Goal: Task Accomplishment & Management: Use online tool/utility

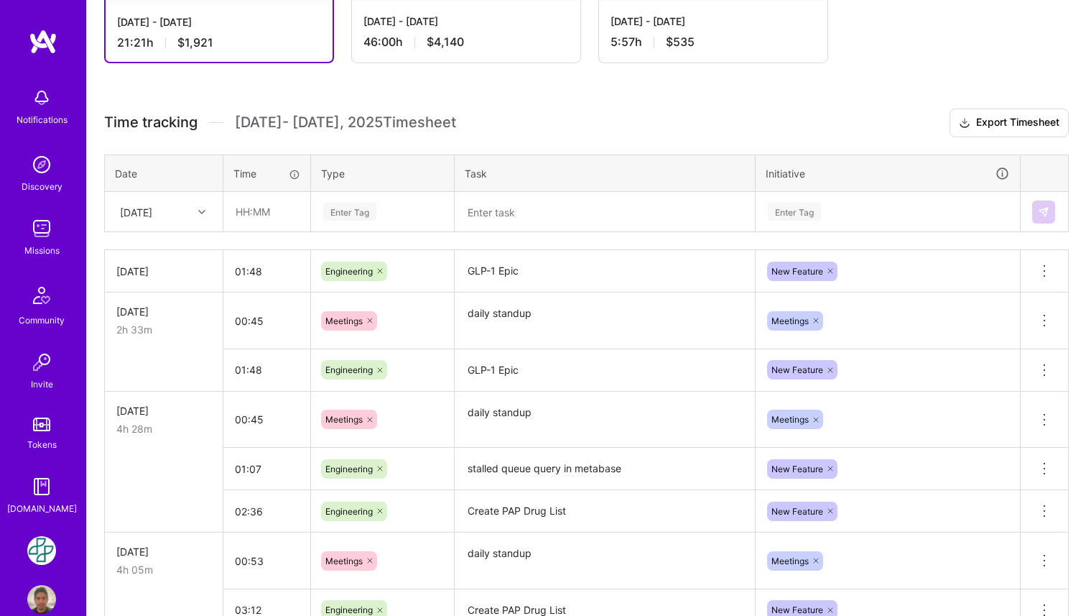
scroll to position [297, 0]
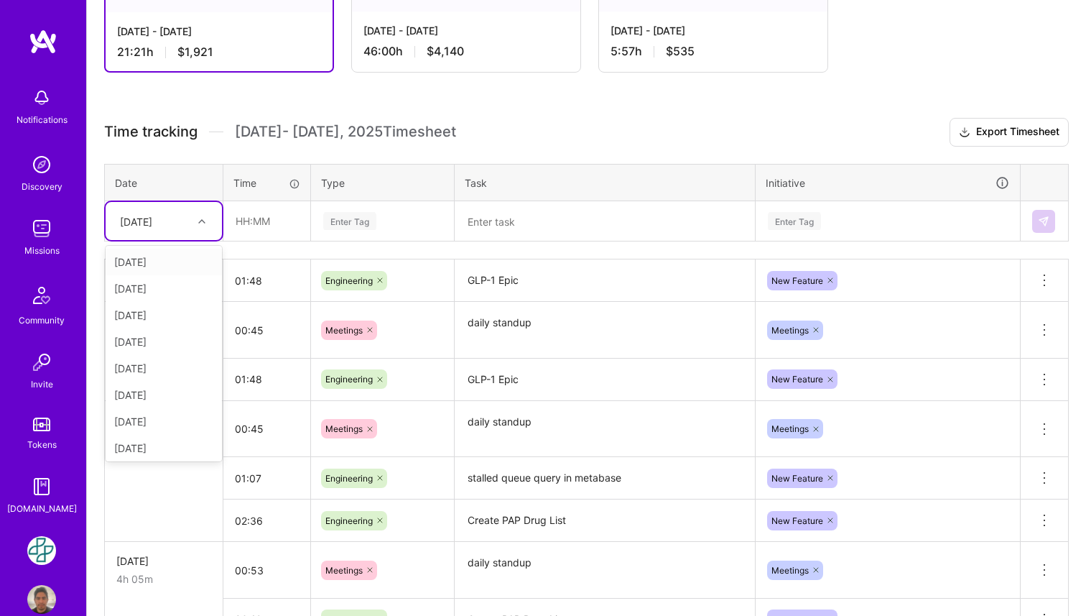
click at [205, 224] on div at bounding box center [204, 221] width 22 height 19
click at [167, 442] on div "[DATE]" at bounding box center [164, 445] width 116 height 27
click at [272, 224] on input "text" at bounding box center [266, 221] width 85 height 38
type input "00:39"
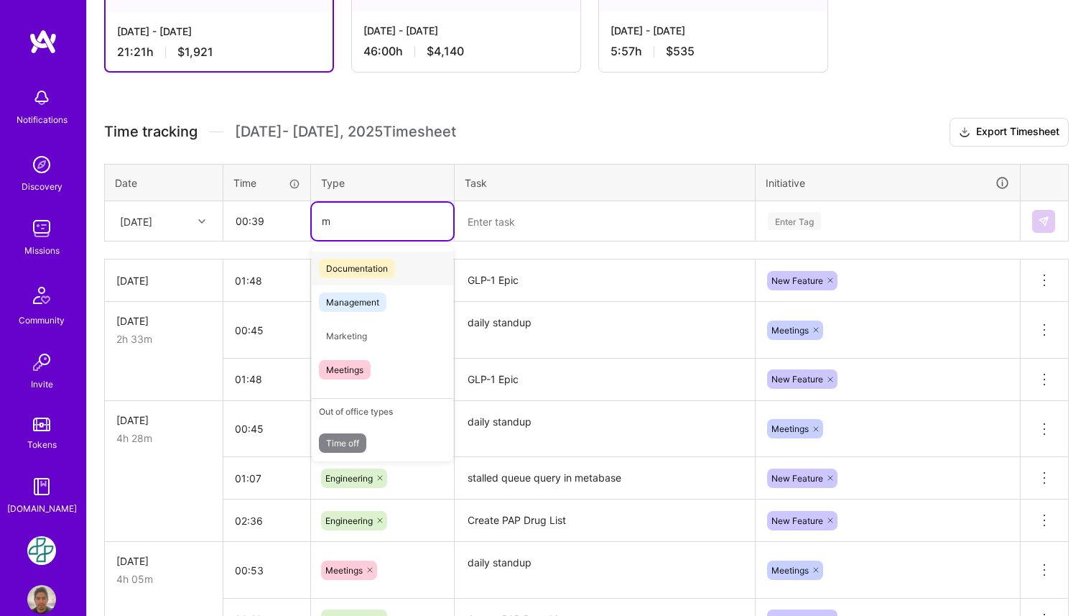
type input "me"
click at [374, 348] on div "Meetings" at bounding box center [383, 336] width 142 height 34
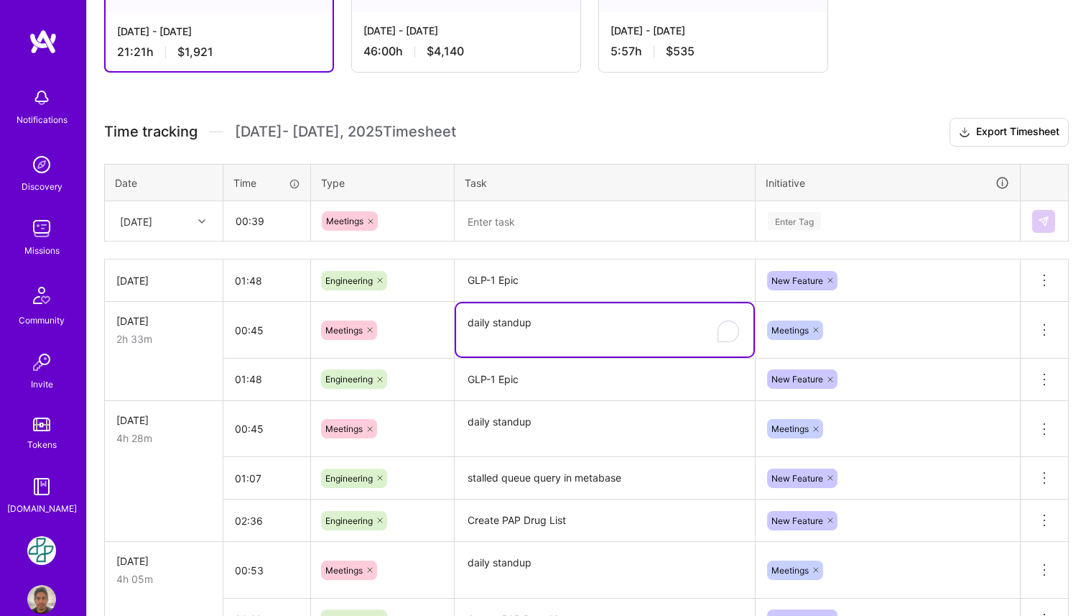
click at [496, 326] on textarea "daily standup" at bounding box center [604, 329] width 297 height 53
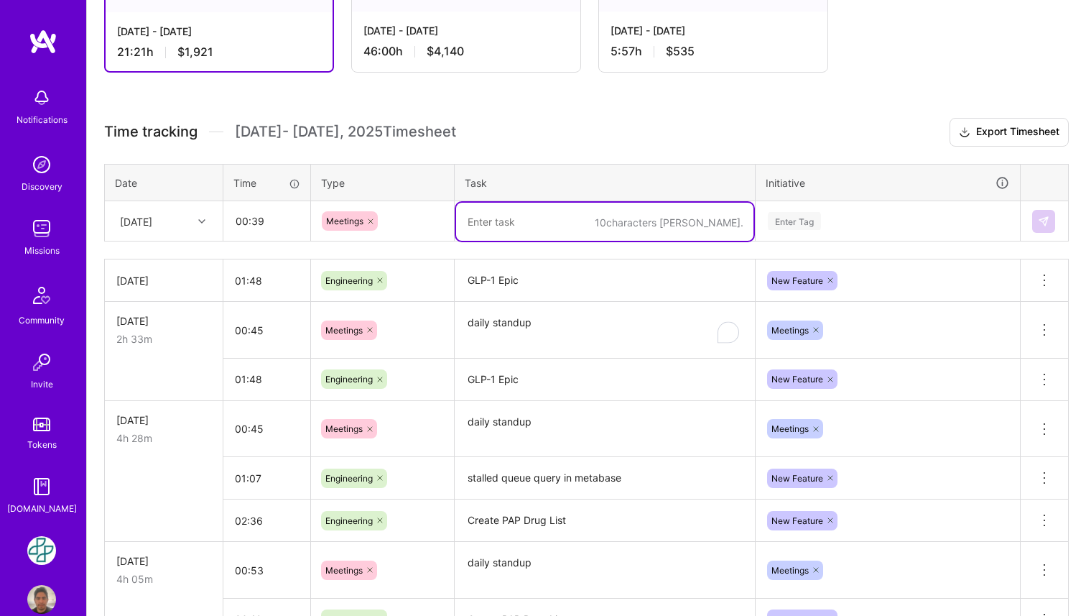
click at [519, 228] on textarea "To enrich screen reader interactions, please activate Accessibility in Grammarl…" at bounding box center [604, 222] width 297 height 38
paste textarea "daily standup"
type textarea "daily standup"
click at [809, 221] on div "Enter Tag" at bounding box center [794, 221] width 53 height 22
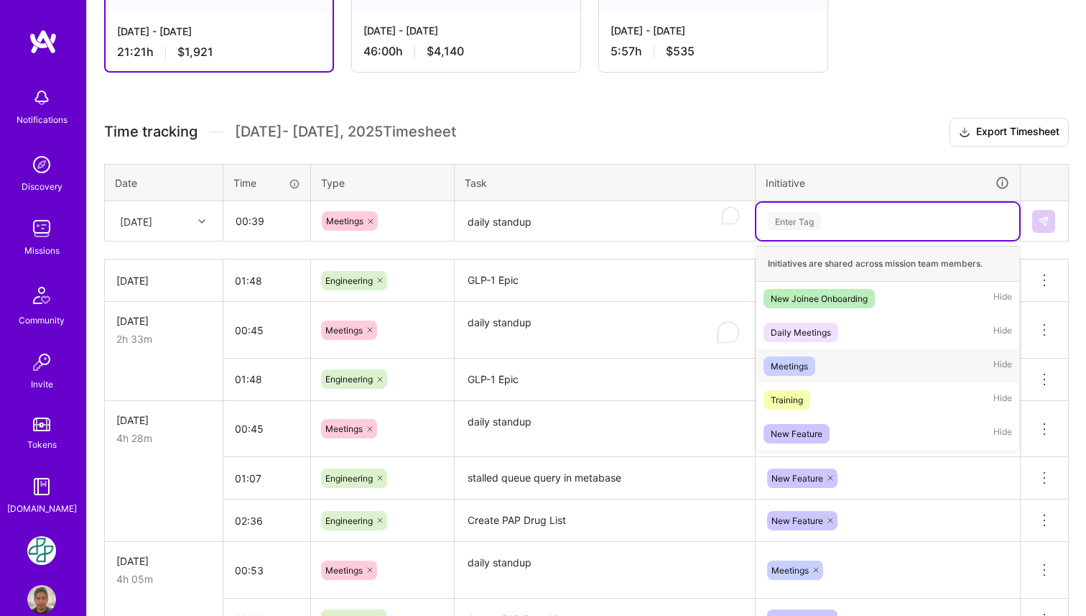
click at [803, 364] on div "Meetings" at bounding box center [789, 365] width 37 height 15
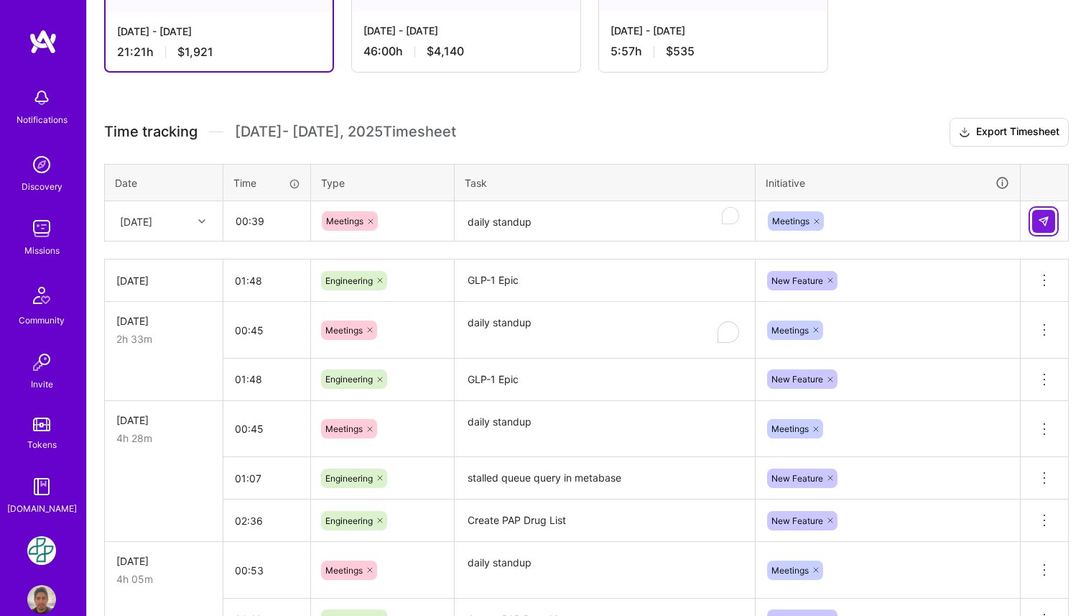
click at [1039, 225] on img at bounding box center [1043, 221] width 11 height 11
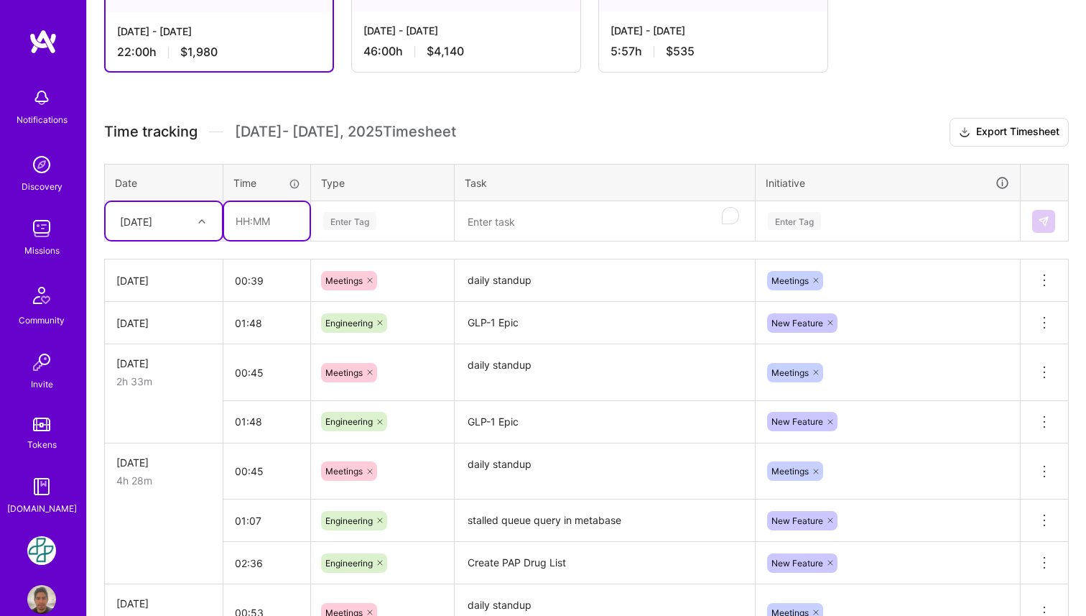
click at [252, 221] on input "text" at bounding box center [266, 221] width 85 height 38
type input "01:45"
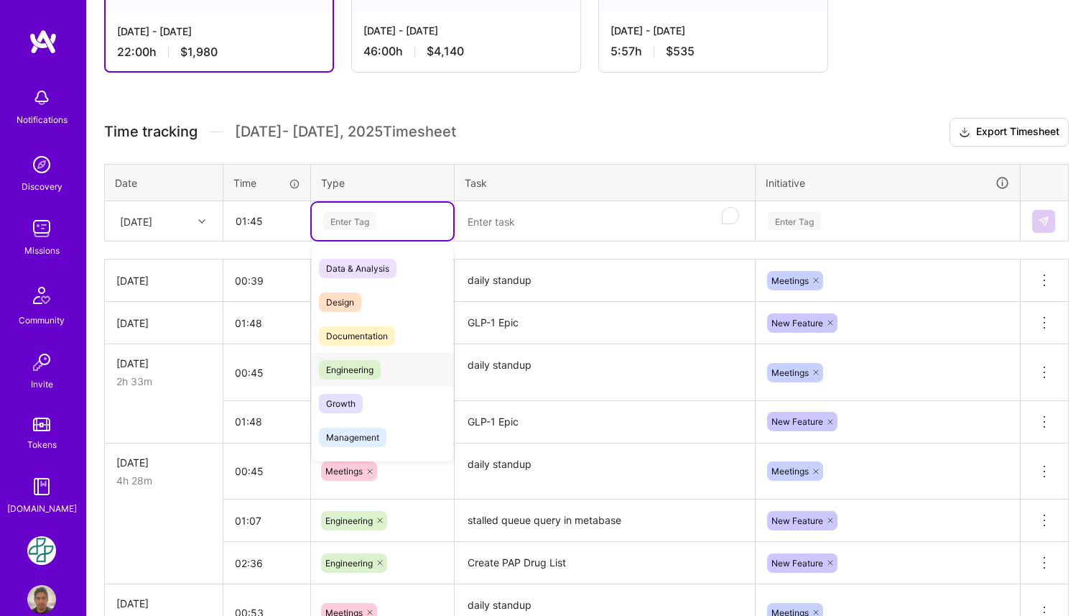
click at [346, 367] on span "Engineering" at bounding box center [350, 369] width 62 height 19
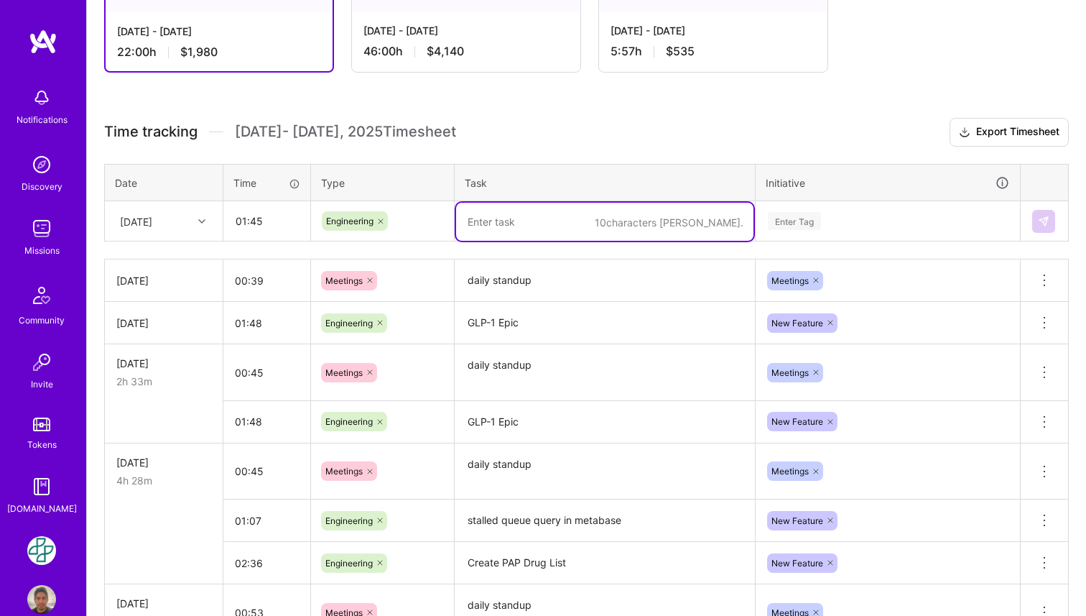
click at [524, 228] on textarea "To enrich screen reader interactions, please activate Accessibility in Grammarl…" at bounding box center [604, 222] width 297 height 38
paste textarea "Create PAP Drug List"
type textarea "Create PAP Drug List"
click at [831, 219] on div "Enter Tag" at bounding box center [888, 221] width 243 height 18
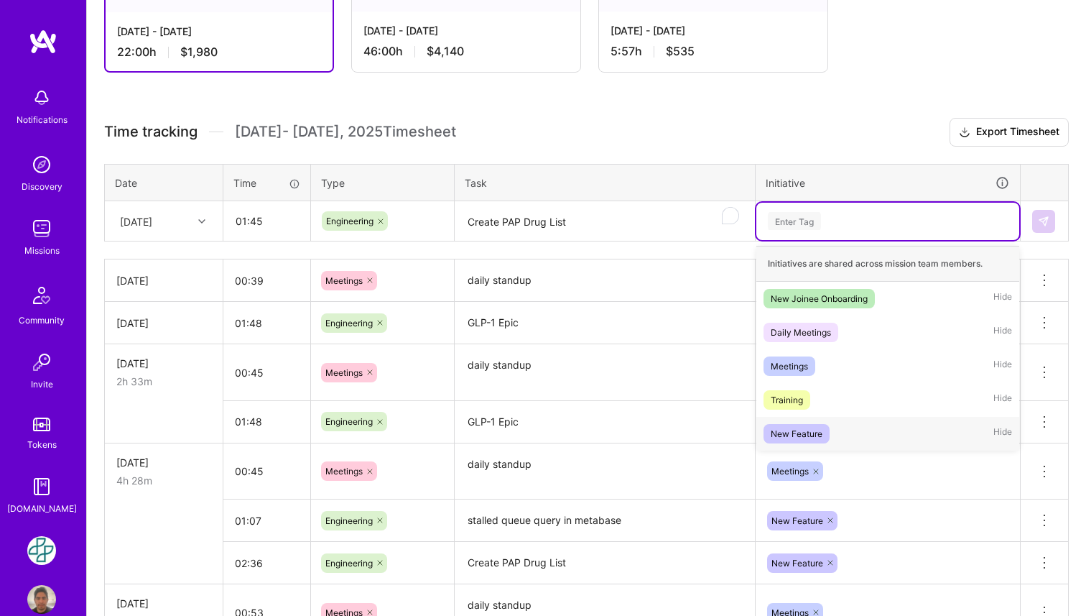
click at [797, 427] on div "New Feature" at bounding box center [797, 433] width 52 height 15
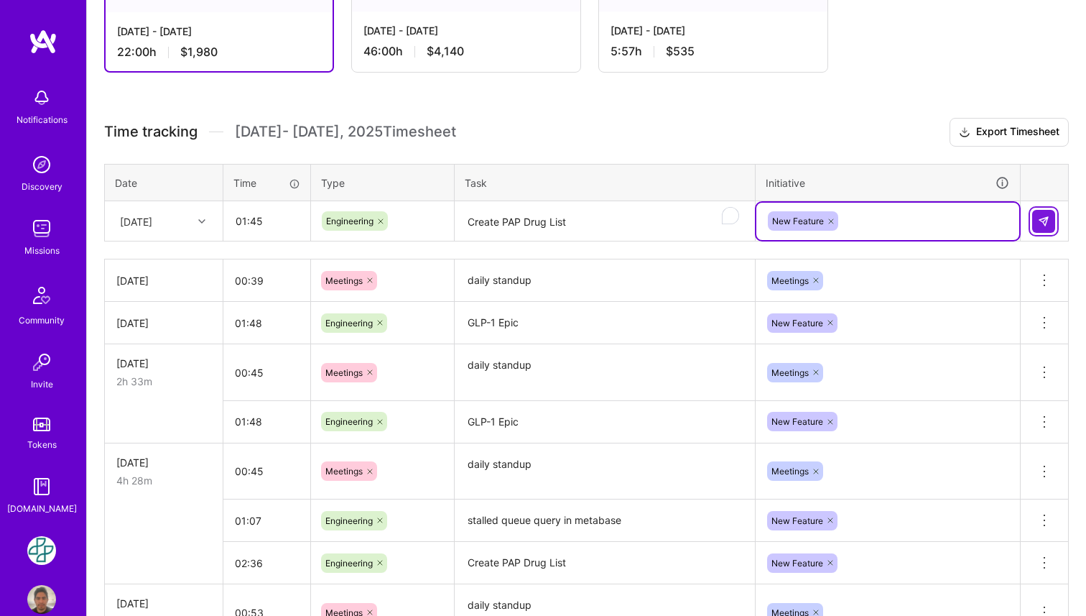
click at [1042, 223] on img at bounding box center [1043, 221] width 11 height 11
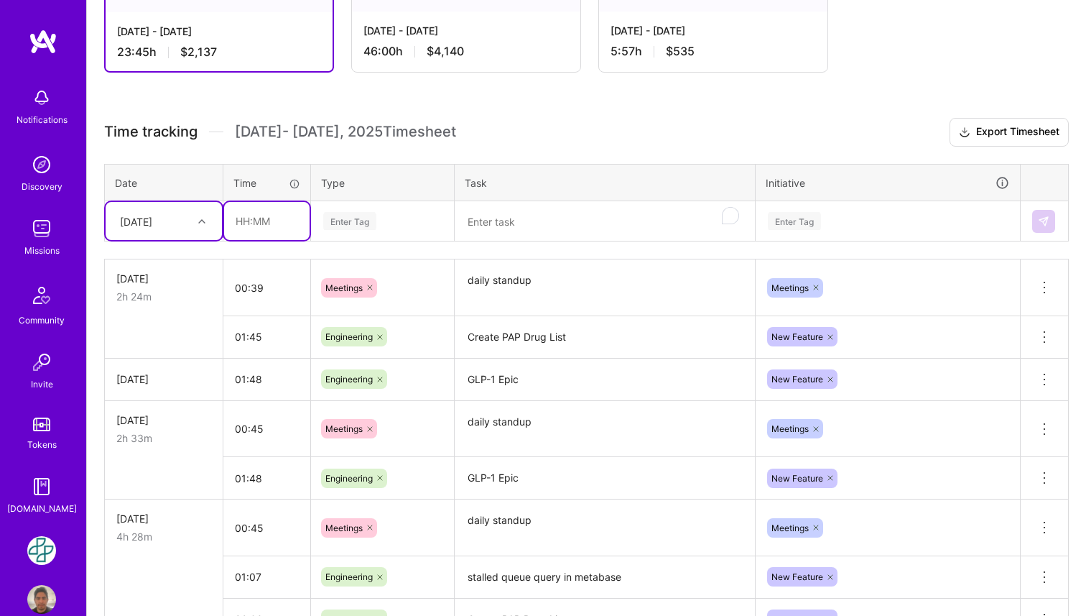
click at [272, 221] on input "text" at bounding box center [266, 221] width 85 height 38
type input "01:40"
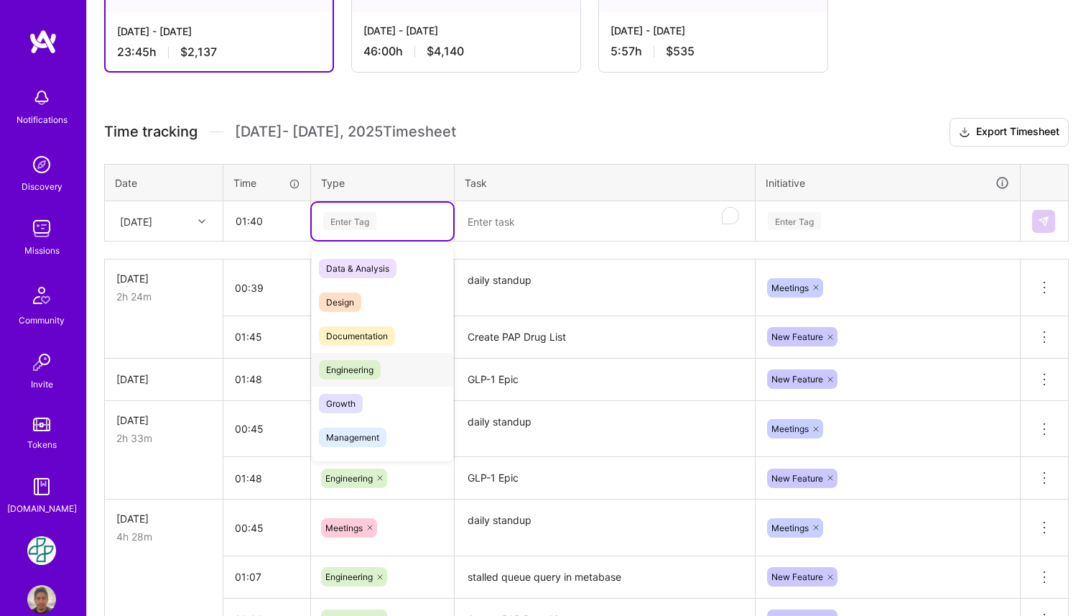
click at [379, 376] on div "Engineering" at bounding box center [383, 370] width 142 height 34
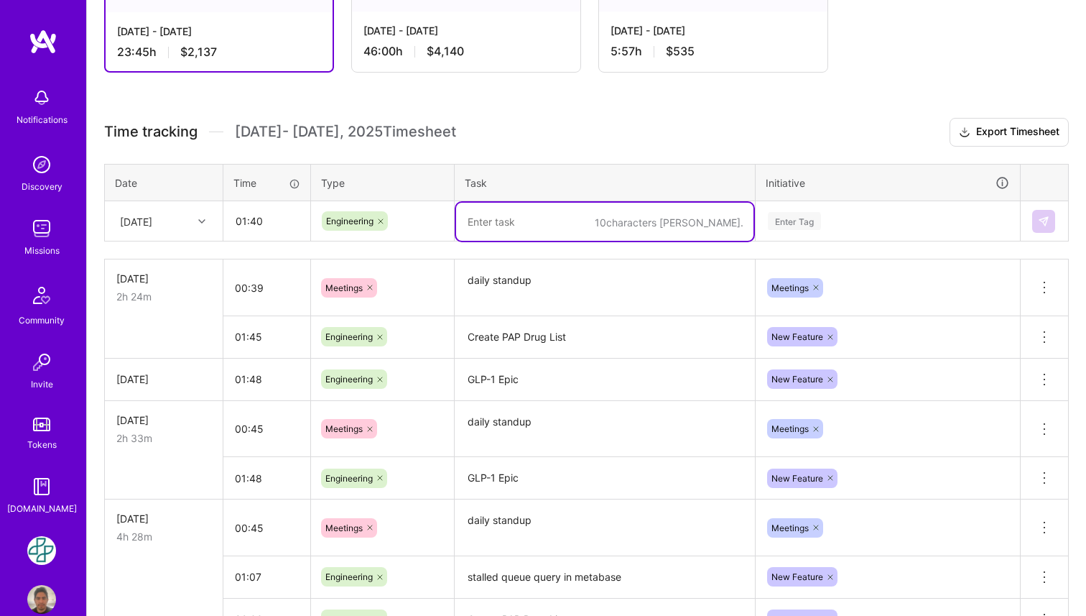
click at [547, 216] on textarea "To enrich screen reader interactions, please activate Accessibility in Grammarl…" at bounding box center [604, 222] width 297 height 38
paste textarea "GLP-1 Epic"
type textarea "GLP-1 Epic"
click at [790, 216] on div "Enter Tag" at bounding box center [794, 221] width 53 height 22
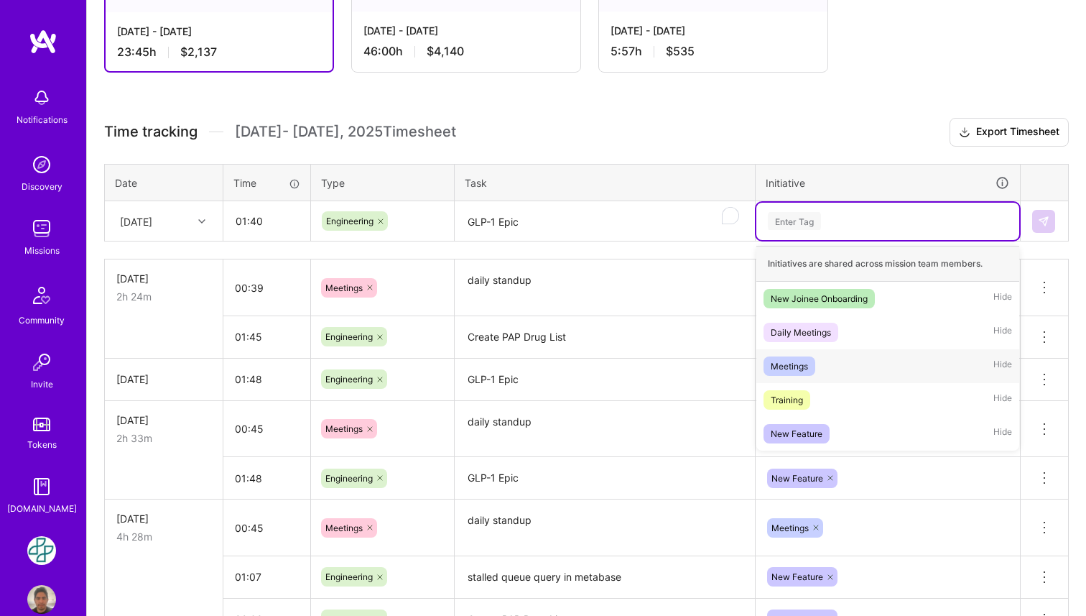
click at [786, 359] on div "Meetings" at bounding box center [789, 365] width 37 height 15
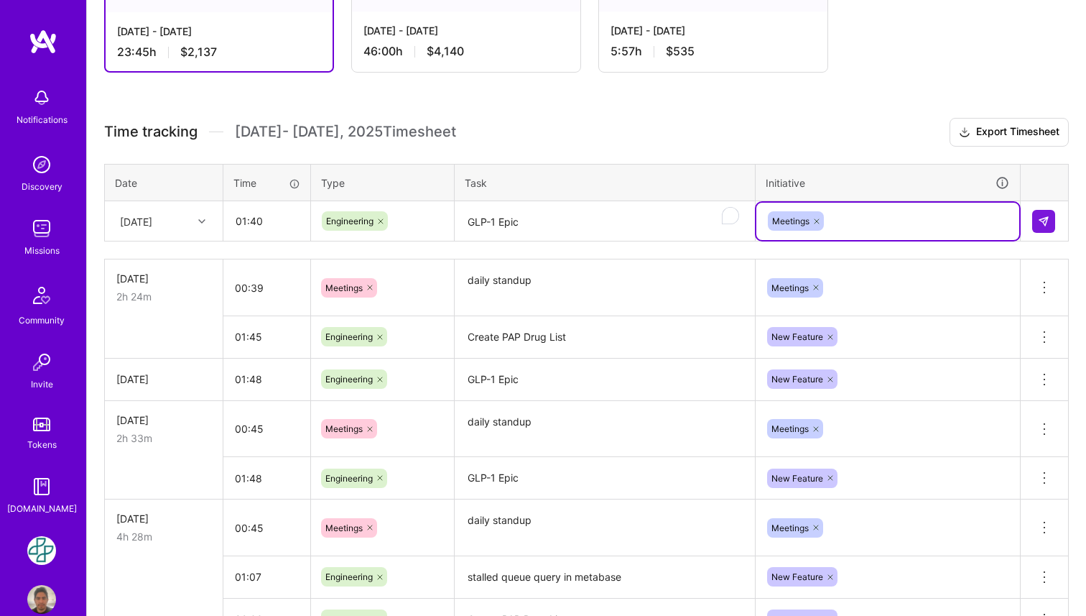
click at [818, 219] on icon at bounding box center [817, 221] width 4 height 4
click at [818, 225] on div "Enter Tag" at bounding box center [794, 221] width 53 height 22
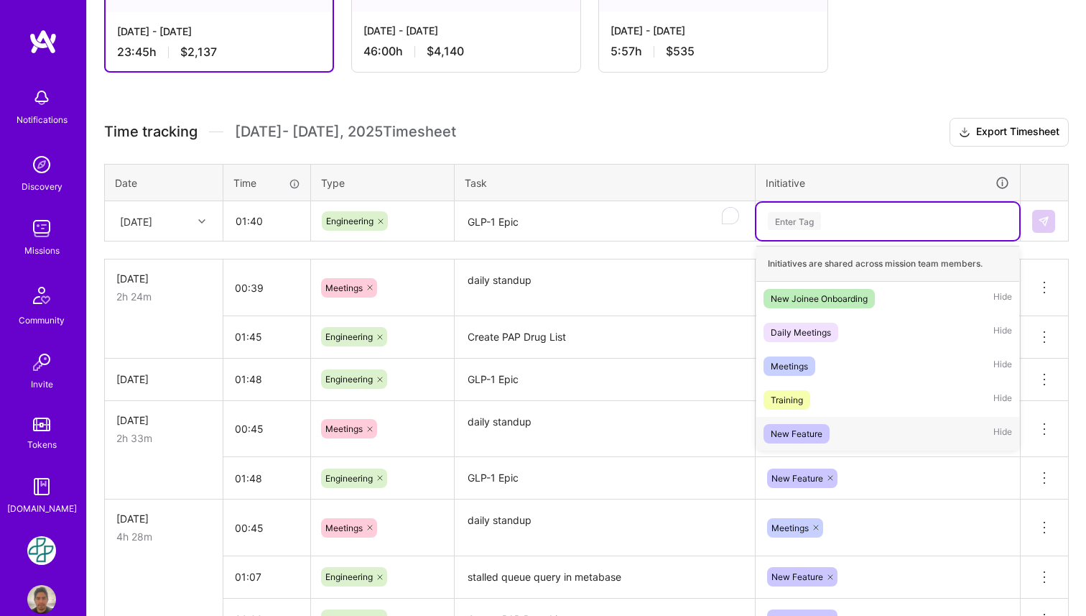
click at [803, 430] on div "New Feature" at bounding box center [797, 433] width 52 height 15
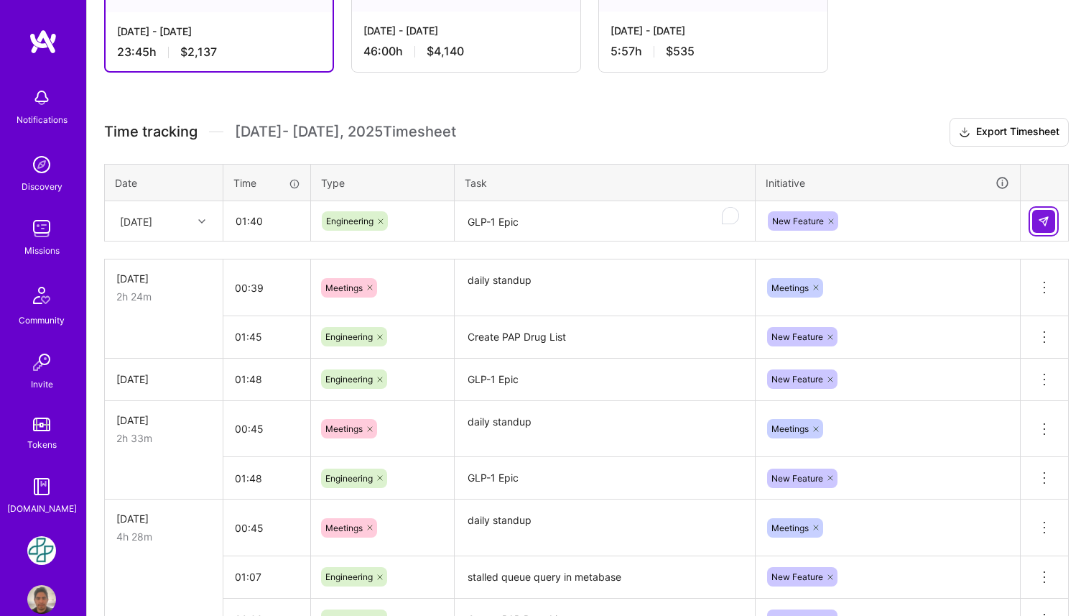
click at [1038, 226] on img at bounding box center [1043, 221] width 11 height 11
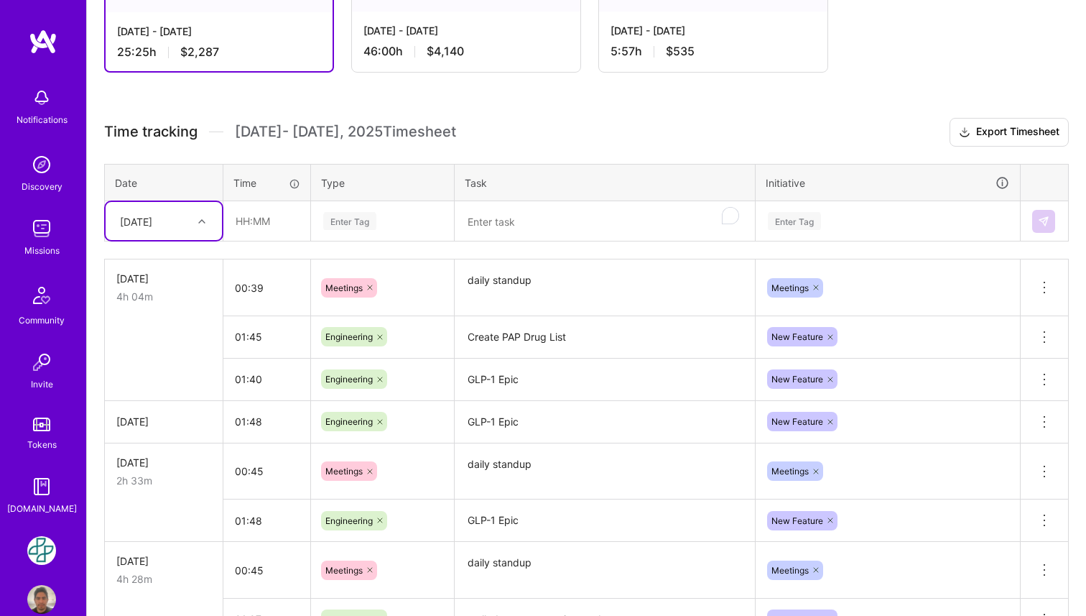
click at [195, 219] on div at bounding box center [204, 221] width 22 height 19
click at [142, 440] on div "[DATE]" at bounding box center [164, 448] width 116 height 27
click at [267, 223] on input "text" at bounding box center [266, 221] width 85 height 38
type input "00:32"
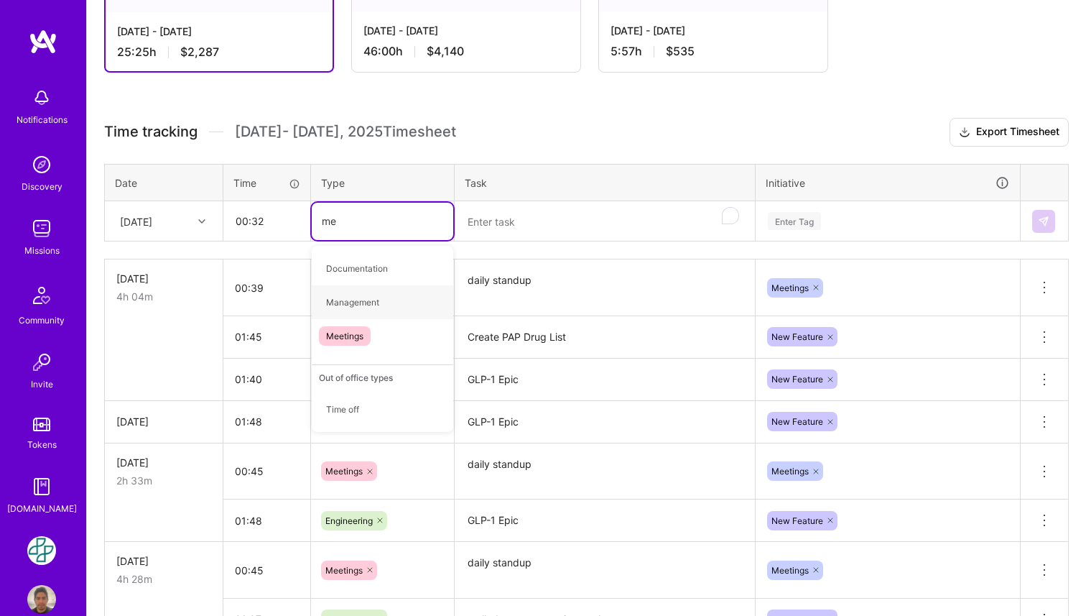
type input "mee"
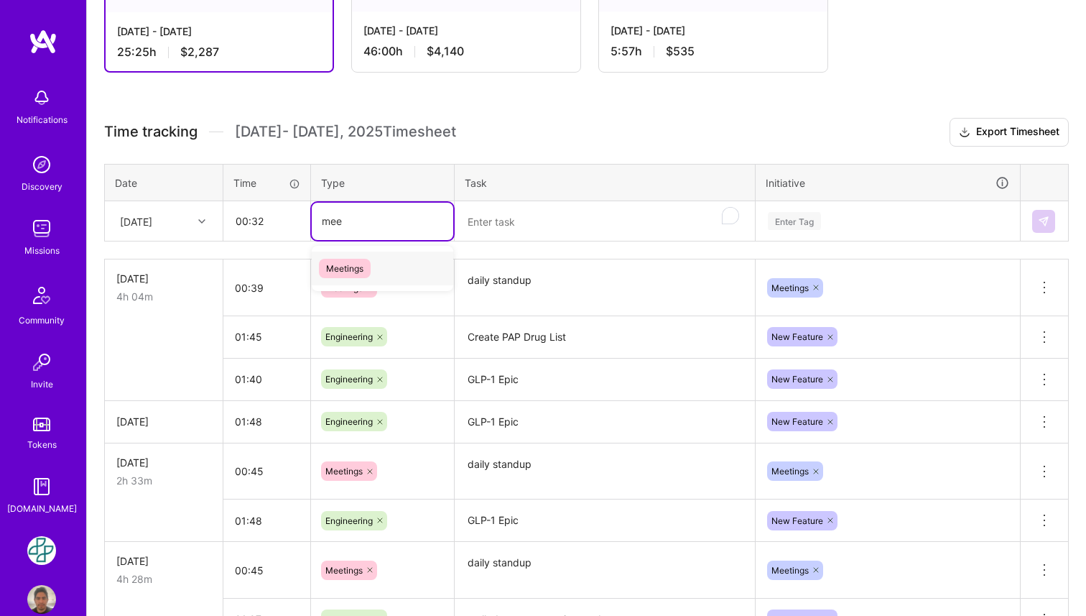
click at [367, 270] on span "Meetings" at bounding box center [345, 268] width 52 height 19
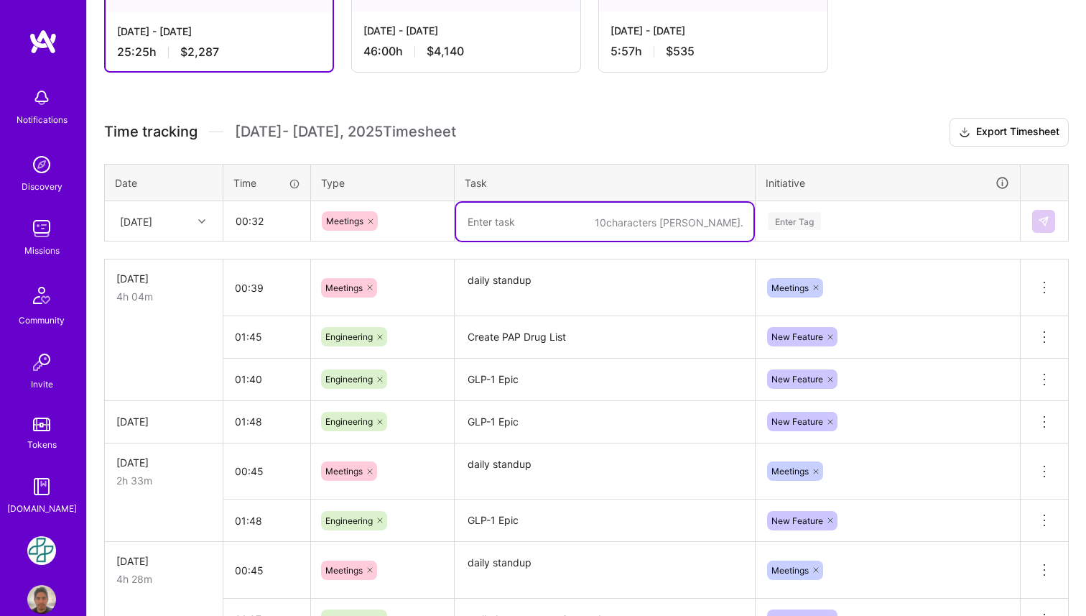
click at [497, 219] on textarea "To enrich screen reader interactions, please activate Accessibility in Grammarl…" at bounding box center [604, 222] width 297 height 38
paste textarea "daily standup"
type textarea "daily standup"
click at [831, 217] on div "Enter Tag" at bounding box center [888, 221] width 243 height 18
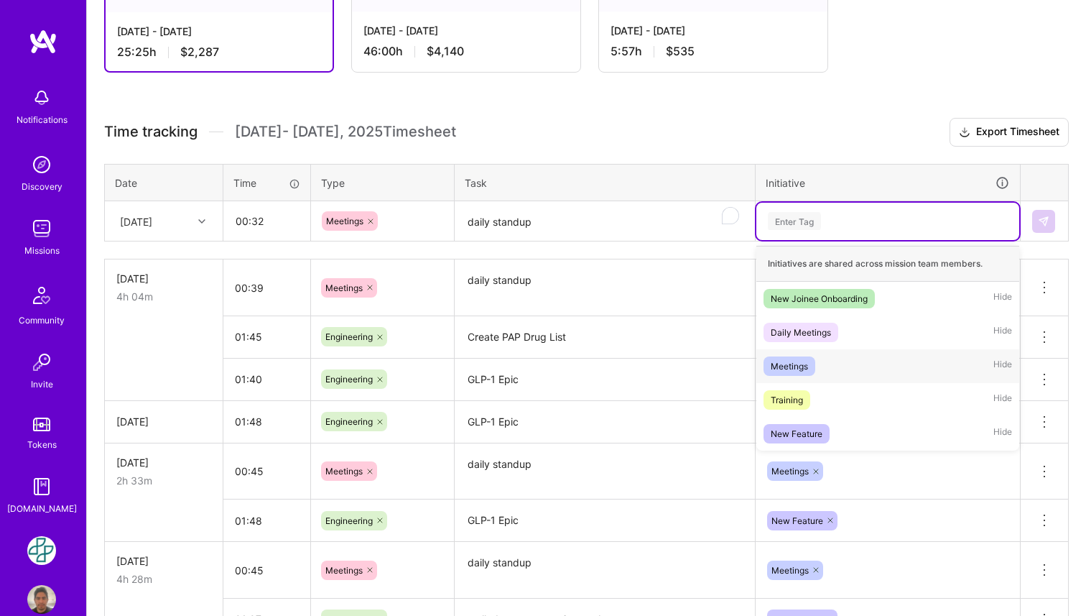
click at [806, 366] on div "Meetings" at bounding box center [789, 365] width 37 height 15
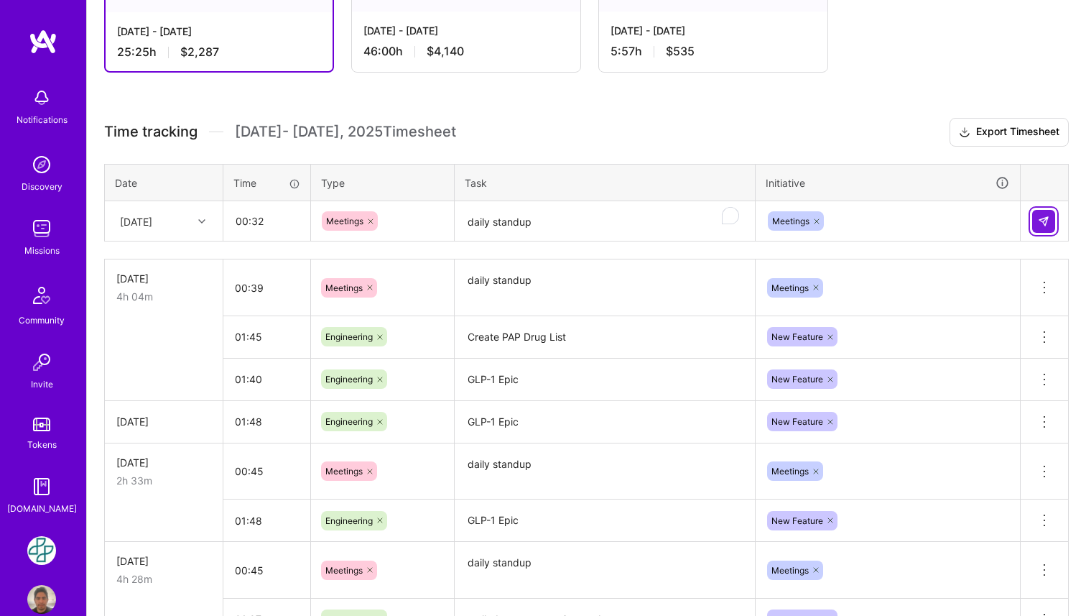
click at [1042, 221] on img at bounding box center [1043, 221] width 11 height 11
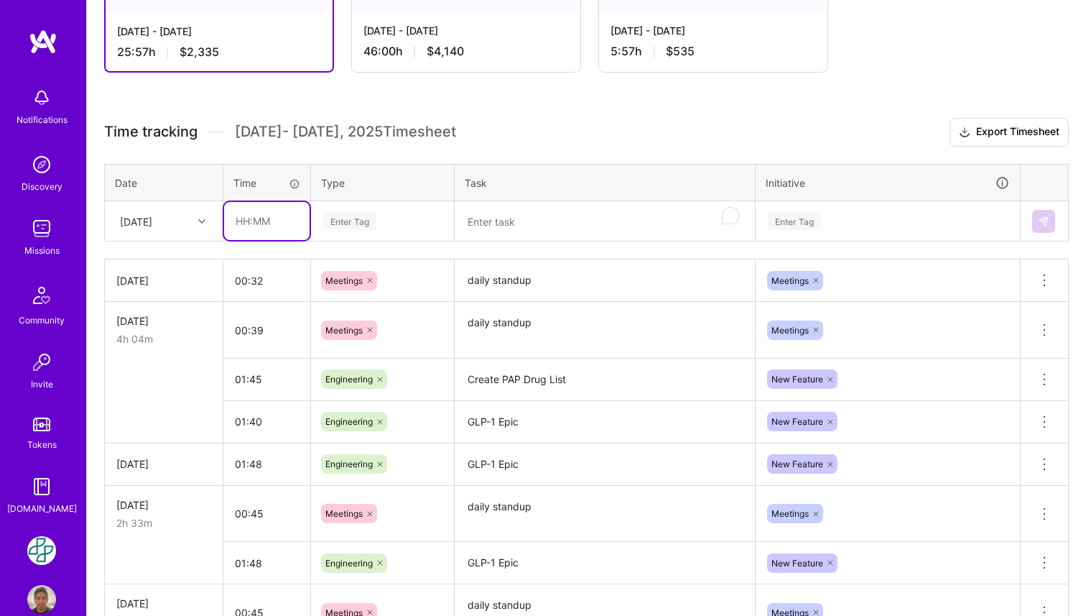
click at [253, 226] on input "text" at bounding box center [266, 221] width 85 height 38
type input "03:30"
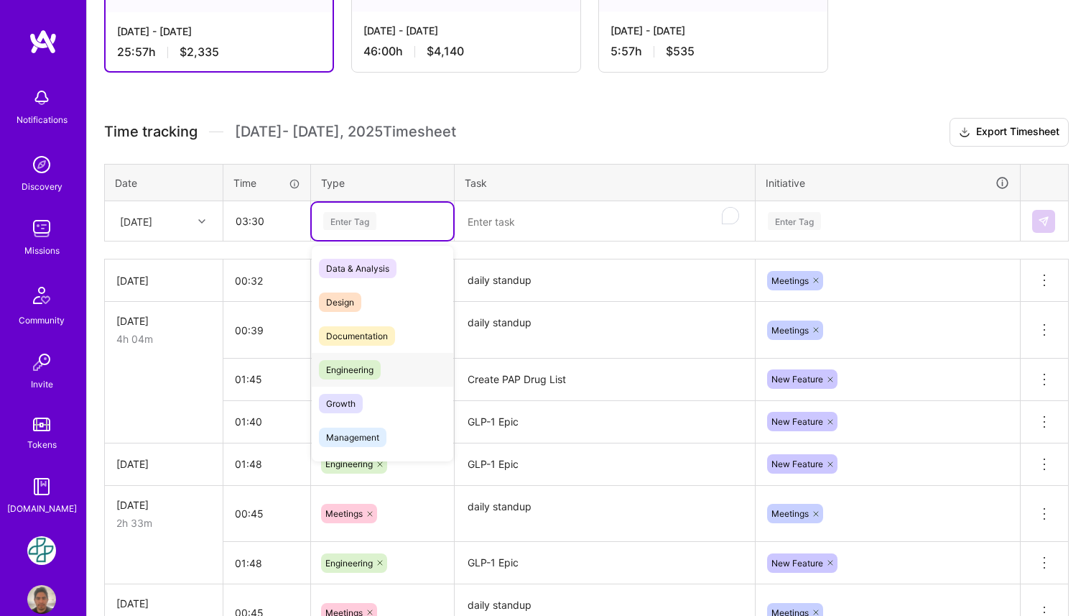
click at [331, 374] on span "Engineering" at bounding box center [350, 369] width 62 height 19
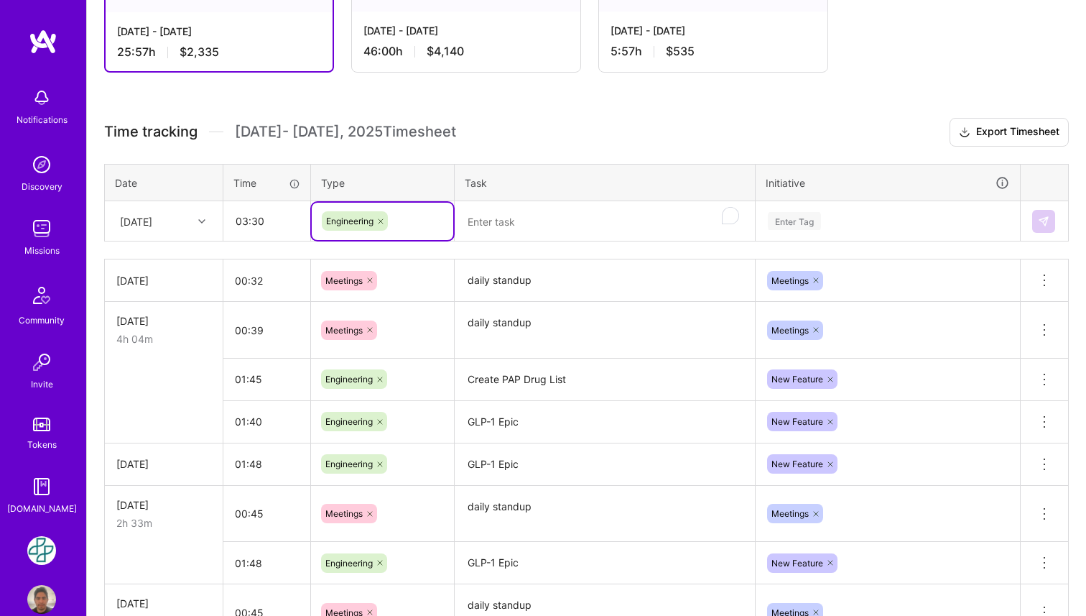
click at [499, 222] on textarea "To enrich screen reader interactions, please activate Accessibility in Grammarl…" at bounding box center [604, 222] width 297 height 38
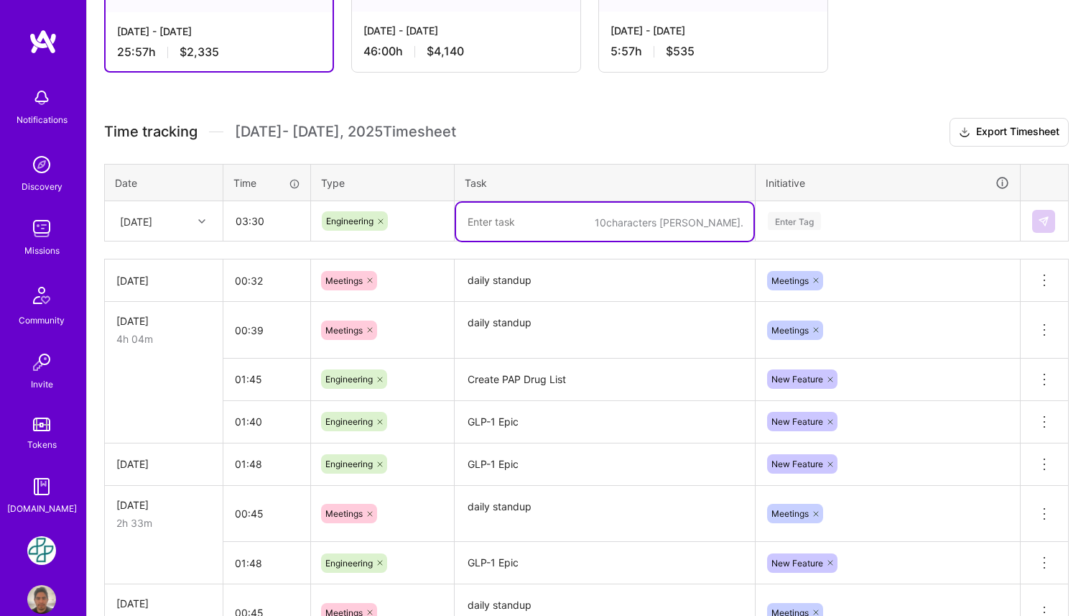
paste textarea "GLP-1 Epic"
type textarea "GLP-1 Epic"
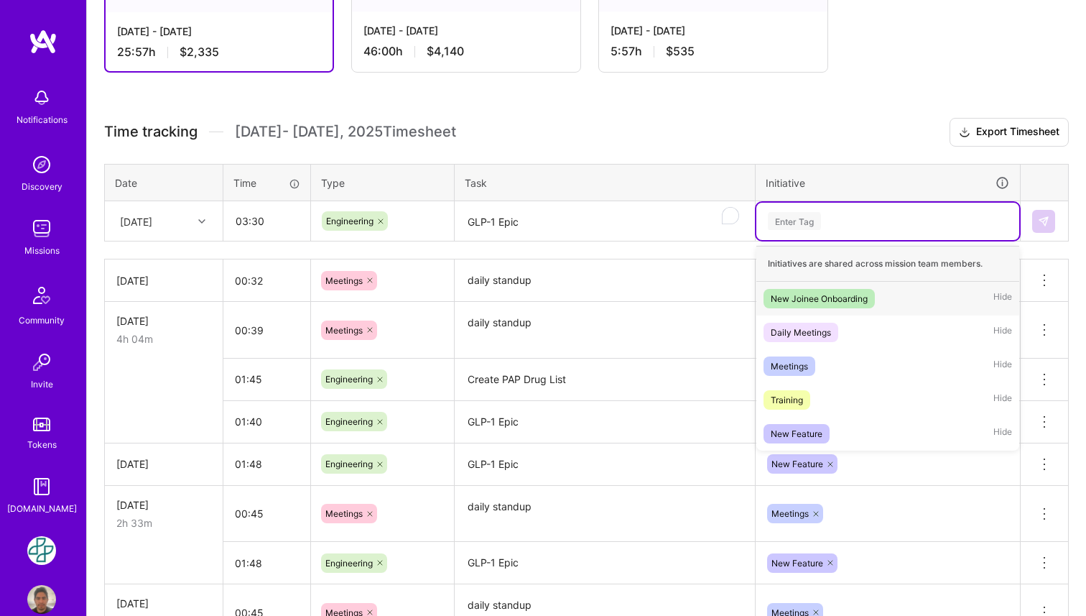
click at [833, 216] on div "Enter Tag" at bounding box center [888, 221] width 243 height 18
click at [803, 427] on div "New Feature" at bounding box center [797, 433] width 52 height 15
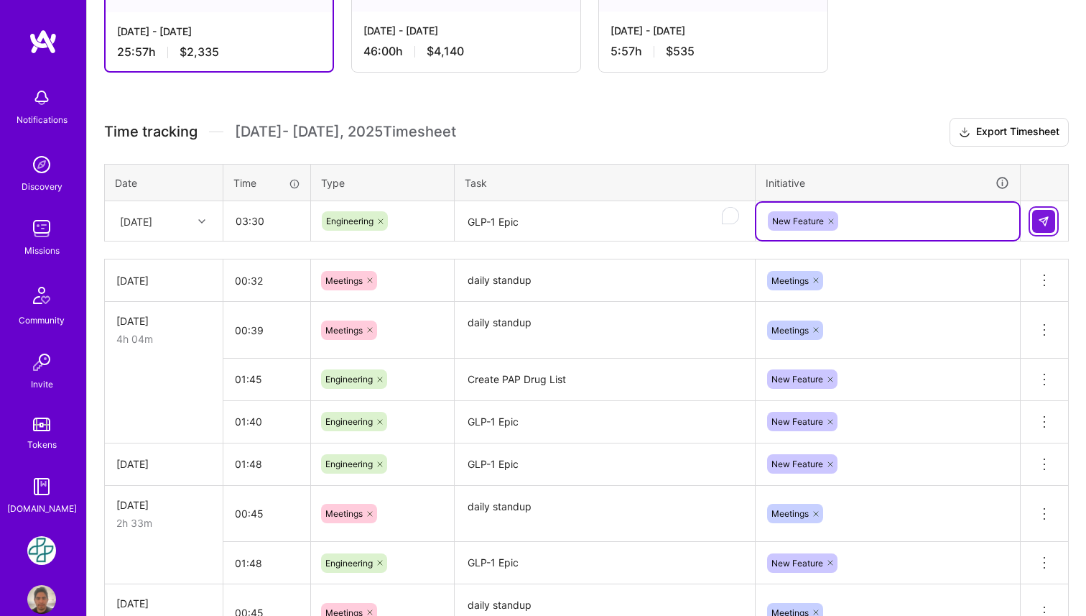
click at [1036, 216] on button at bounding box center [1043, 221] width 23 height 23
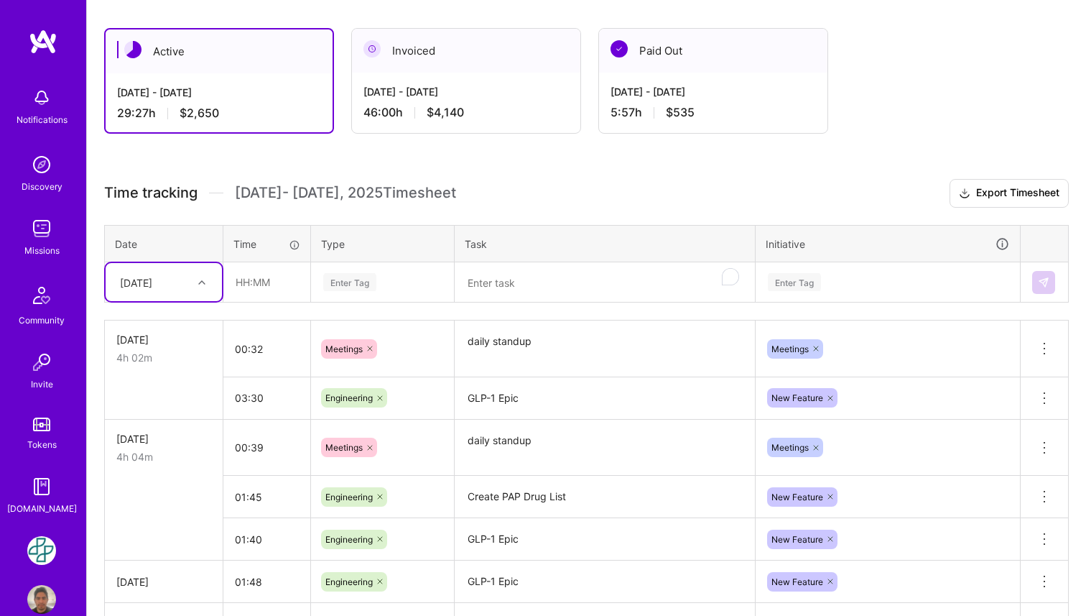
scroll to position [0, 0]
